Goal: Task Accomplishment & Management: Manage account settings

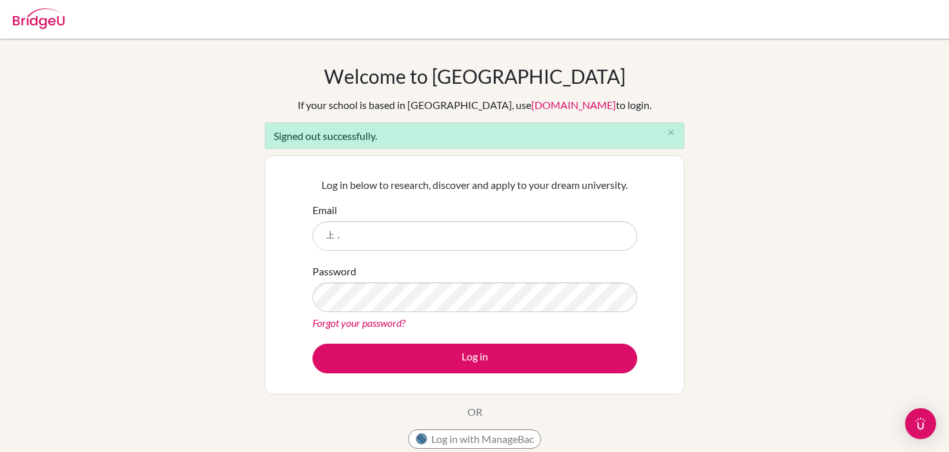
type input "上"
type input "h"
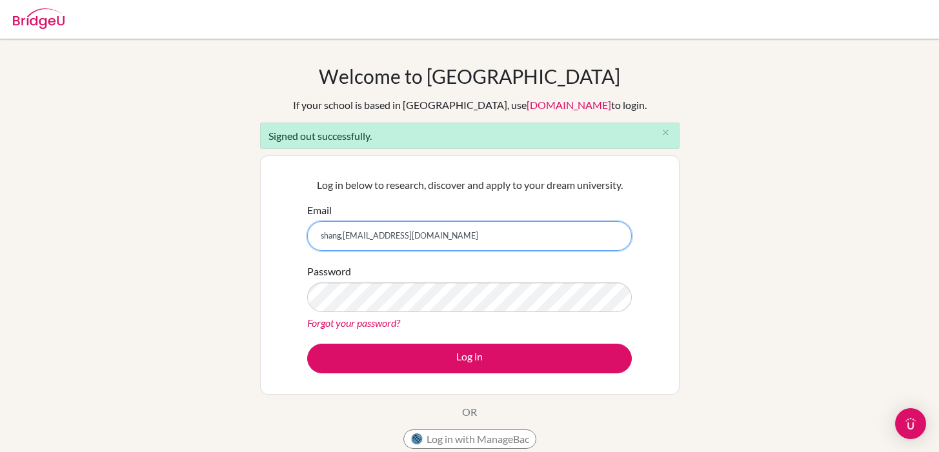
click at [307, 344] on button "Log in" at bounding box center [469, 359] width 325 height 30
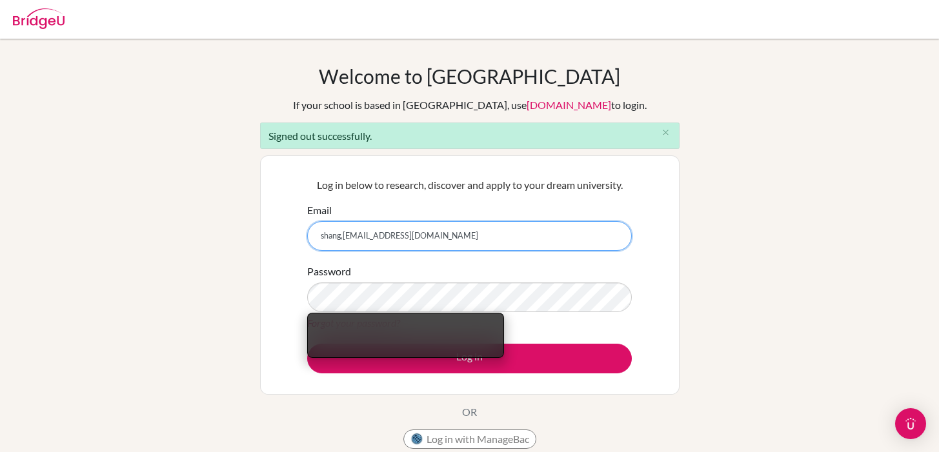
click at [375, 243] on input "shang,[EMAIL_ADDRESS][DOMAIN_NAME]" at bounding box center [469, 236] width 325 height 30
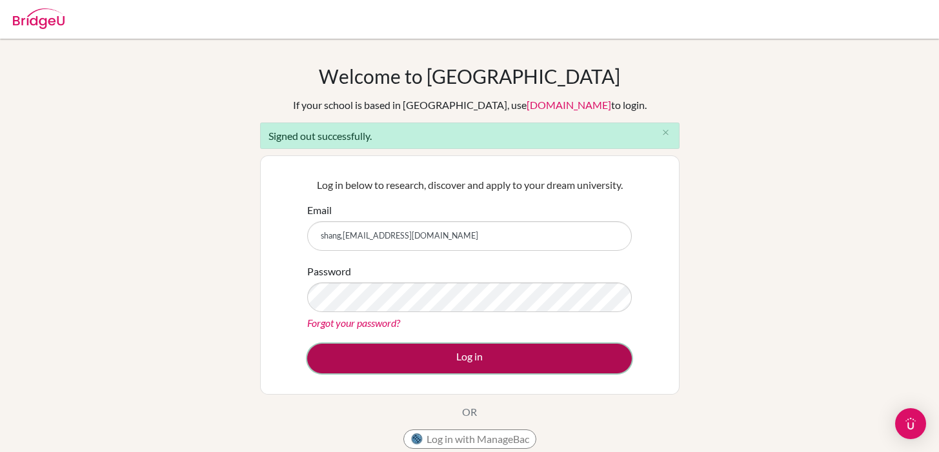
click at [407, 363] on button "Log in" at bounding box center [469, 359] width 325 height 30
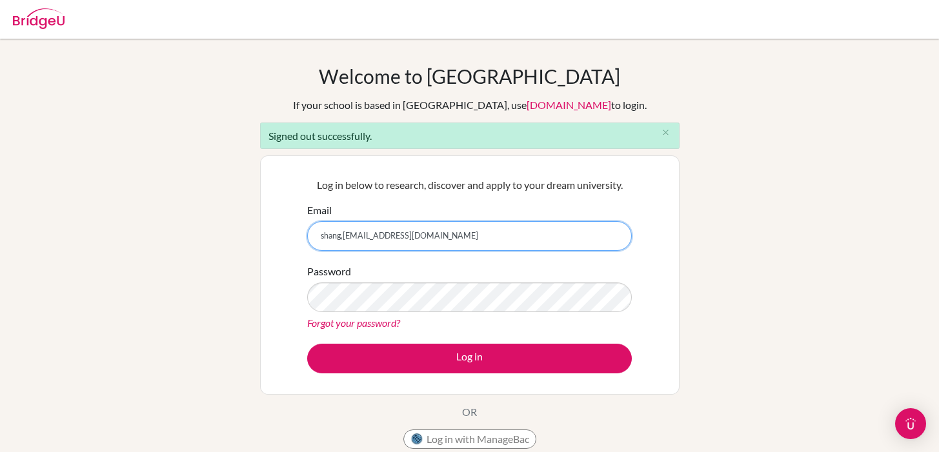
click at [365, 238] on input "shang,[EMAIL_ADDRESS][DOMAIN_NAME]" at bounding box center [469, 236] width 325 height 30
click at [475, 236] on input "shang,[EMAIL_ADDRESS][DOMAIN_NAME]" at bounding box center [469, 236] width 325 height 30
click at [343, 238] on input "shang,[EMAIL_ADDRESS][DOMAIN_NAME]" at bounding box center [469, 236] width 325 height 30
click at [469, 236] on input "[EMAIL_ADDRESS][DOMAIN_NAME]" at bounding box center [469, 236] width 325 height 30
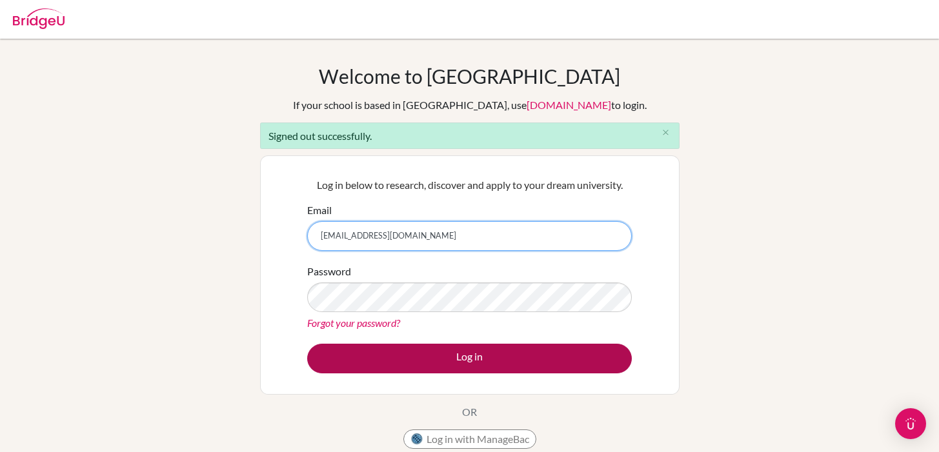
type input "[EMAIL_ADDRESS][DOMAIN_NAME]"
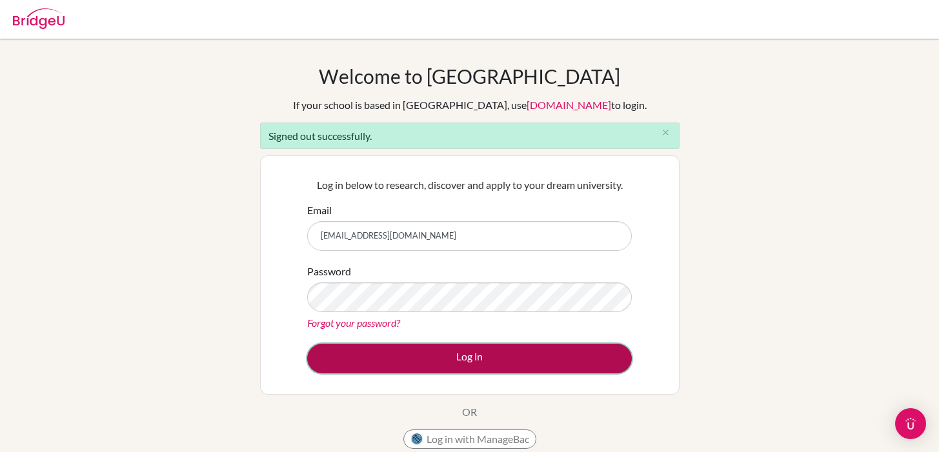
click at [416, 369] on button "Log in" at bounding box center [469, 359] width 325 height 30
